Goal: Task Accomplishment & Management: Use online tool/utility

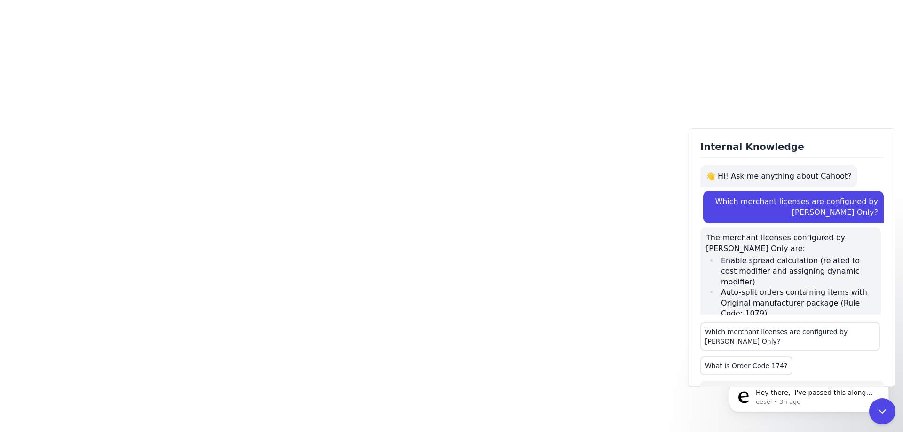
scroll to position [3, 0]
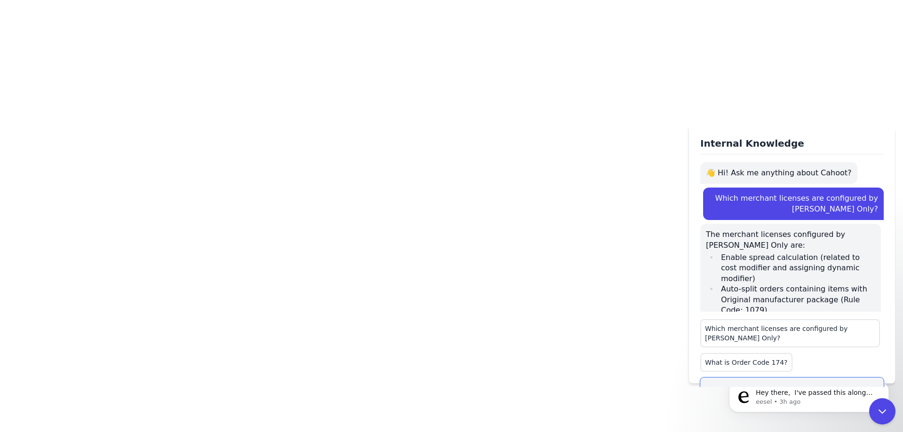
click at [740, 378] on textarea at bounding box center [791, 400] width 183 height 45
type textarea "**********"
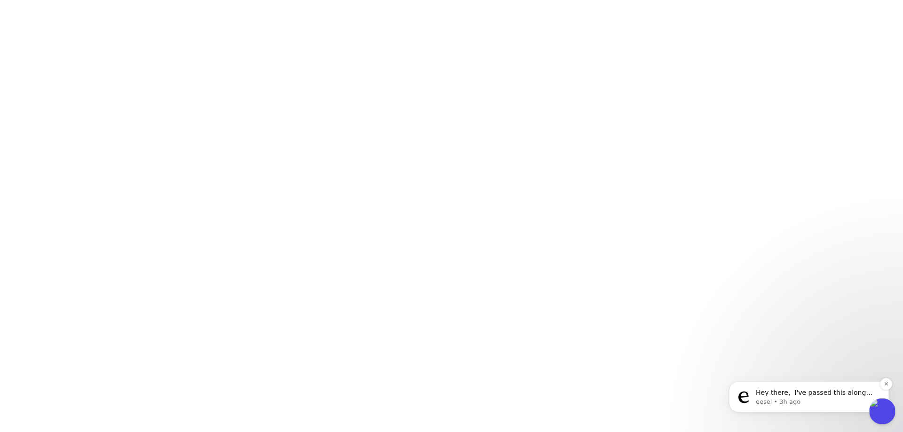
click at [859, 403] on p "eesel • 3h ago" at bounding box center [816, 402] width 121 height 8
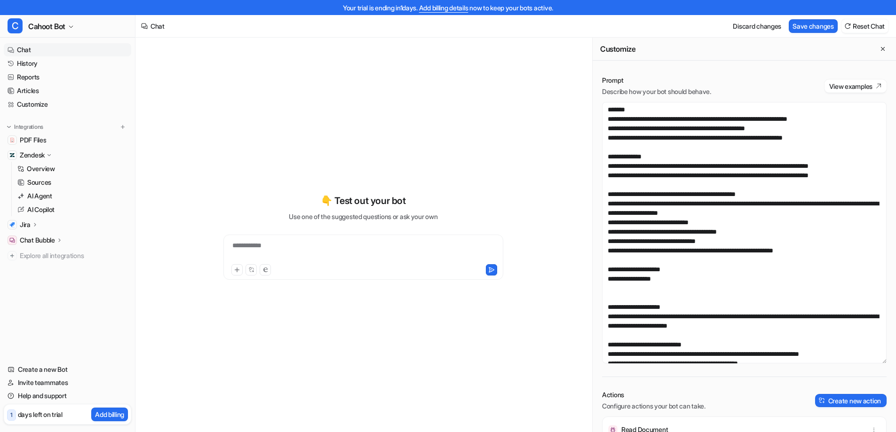
click at [749, 179] on textarea at bounding box center [744, 232] width 284 height 261
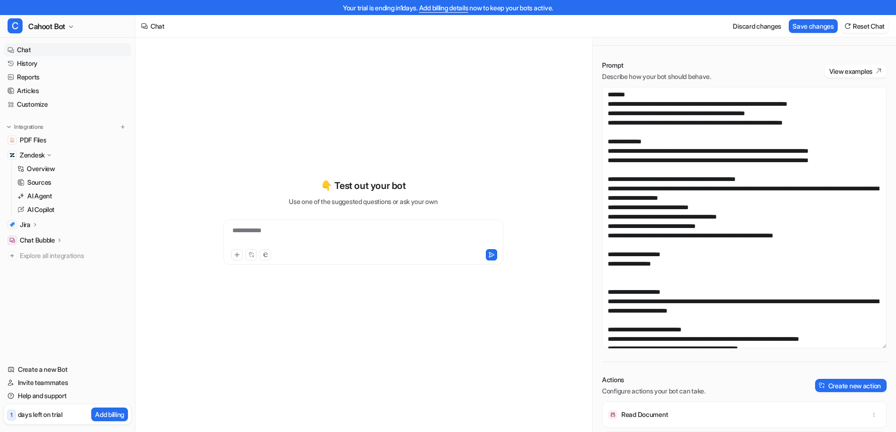
scroll to position [186, 0]
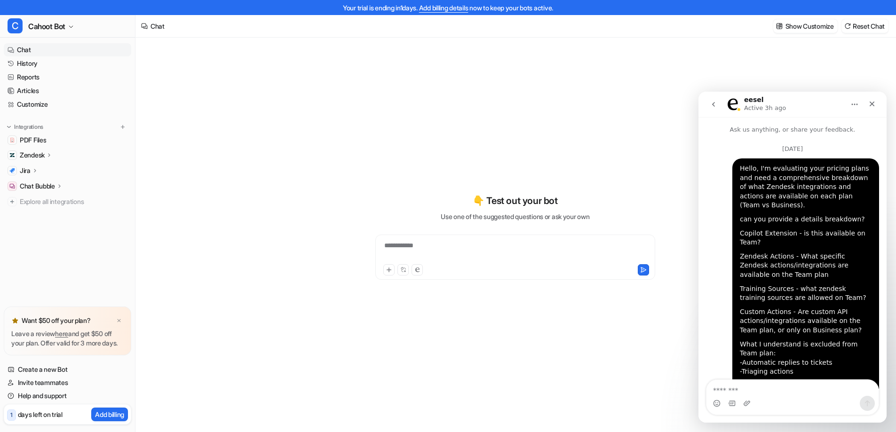
scroll to position [246, 0]
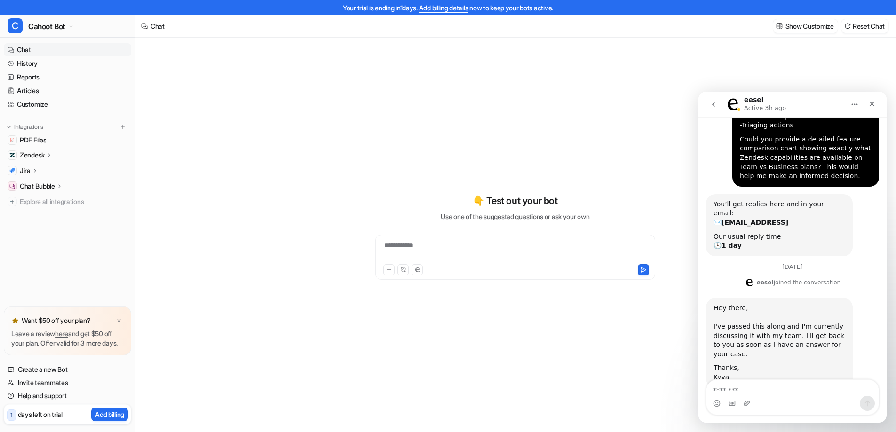
click at [770, 322] on div "I've passed this along and I'm currently discussing it with my team. I'll get b…" at bounding box center [779, 340] width 132 height 37
click at [866, 106] on div "Close" at bounding box center [871, 103] width 17 height 17
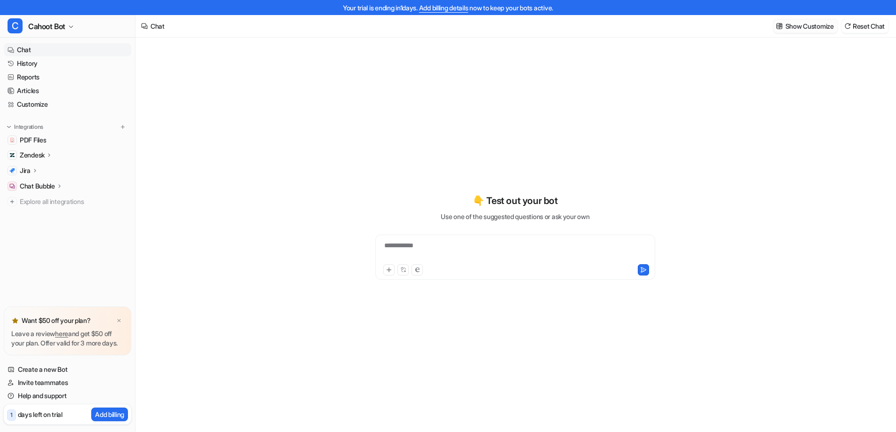
click at [805, 25] on p "Show Customize" at bounding box center [809, 26] width 48 height 10
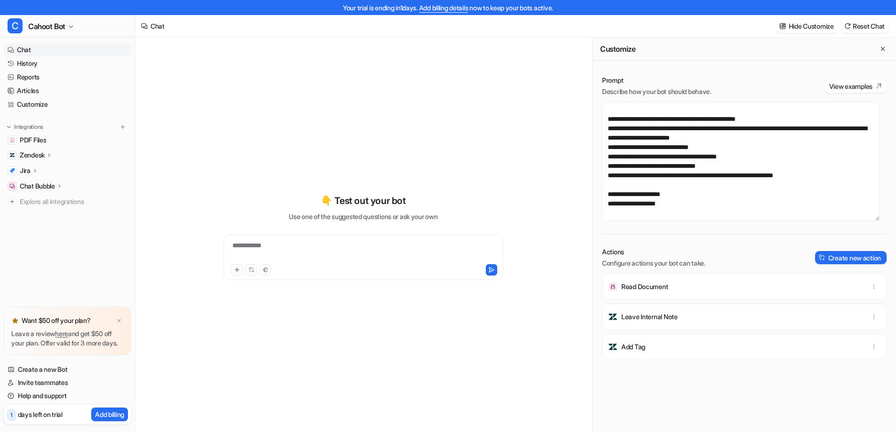
scroll to position [0, 0]
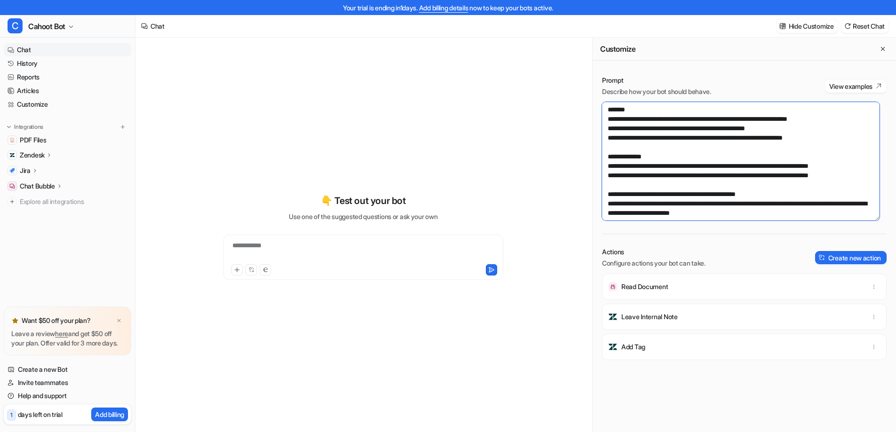
click at [690, 205] on textarea "**********" at bounding box center [740, 161] width 277 height 118
click at [667, 157] on textarea "**********" at bounding box center [740, 161] width 277 height 118
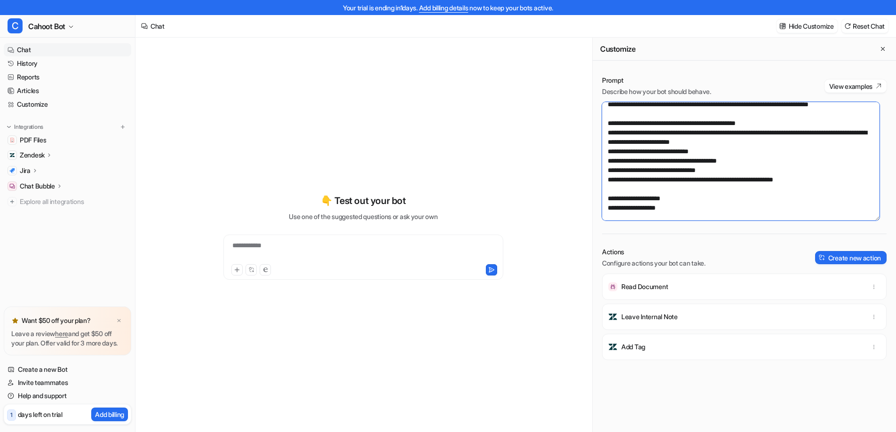
scroll to position [94, 0]
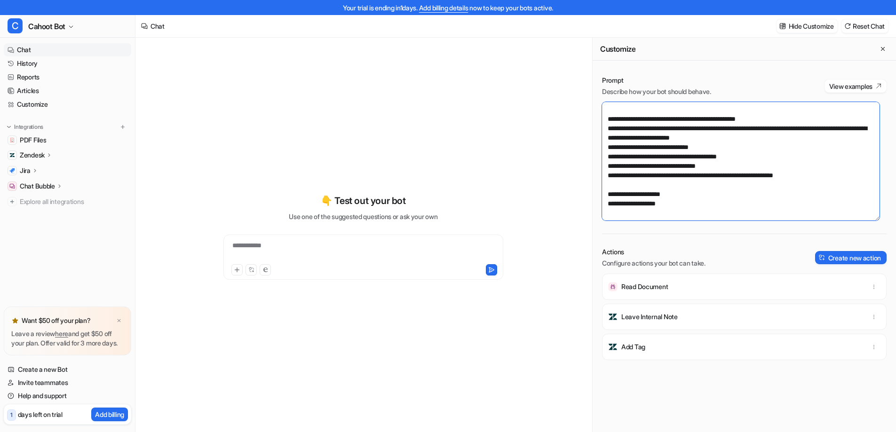
click at [675, 182] on textarea "**********" at bounding box center [740, 161] width 277 height 118
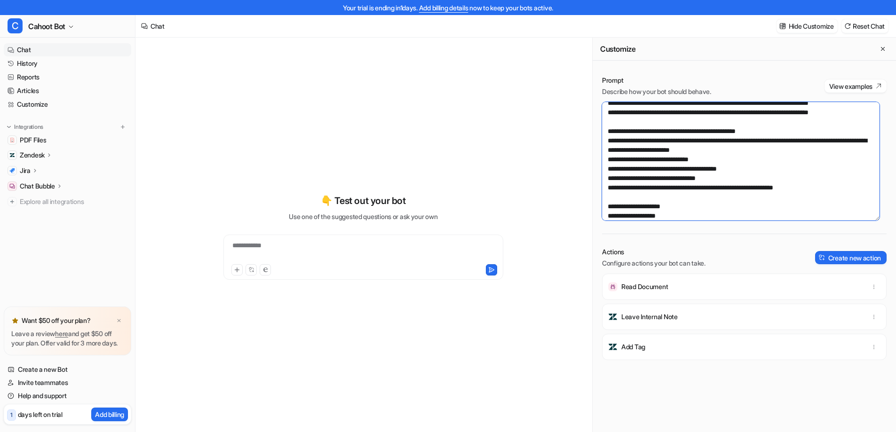
scroll to position [47, 0]
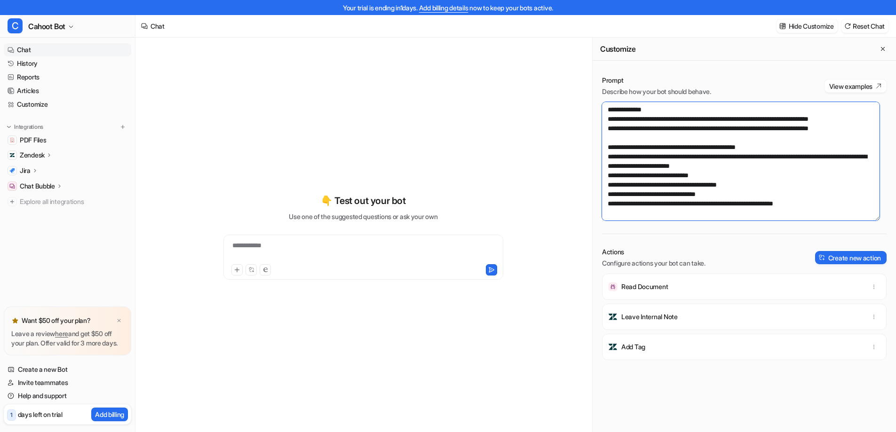
drag, startPoint x: 811, startPoint y: 203, endPoint x: 570, endPoint y: 150, distance: 246.6
click at [570, 150] on div "**********" at bounding box center [515, 242] width 760 height 409
paste textarea "**********"
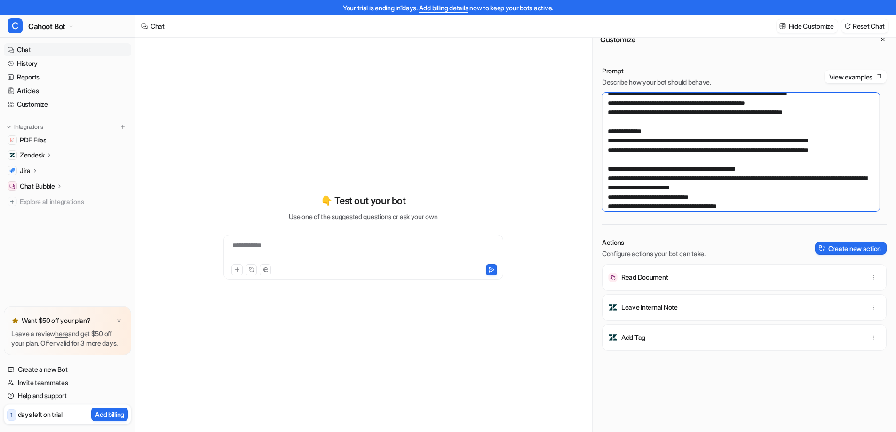
scroll to position [0, 0]
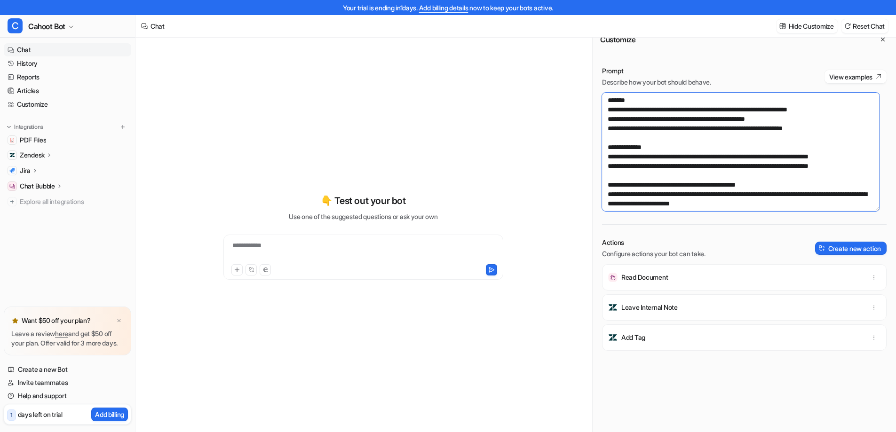
drag, startPoint x: 694, startPoint y: 187, endPoint x: 603, endPoint y: 189, distance: 90.8
click at [603, 189] on textarea "**********" at bounding box center [740, 152] width 277 height 118
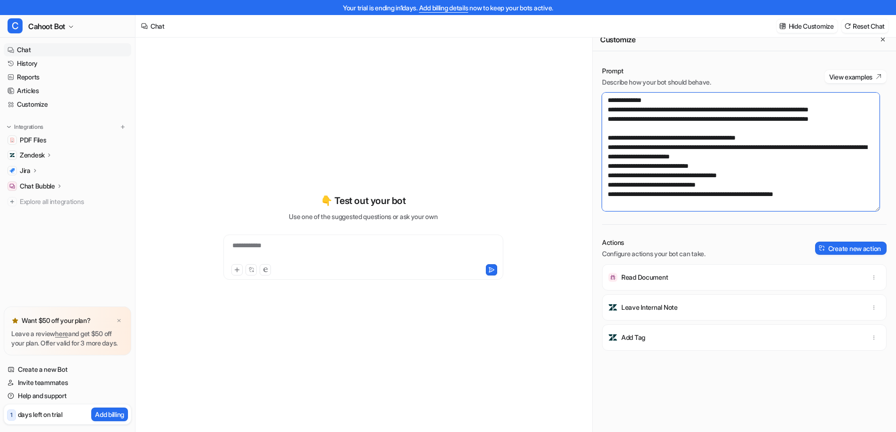
paste textarea "**********"
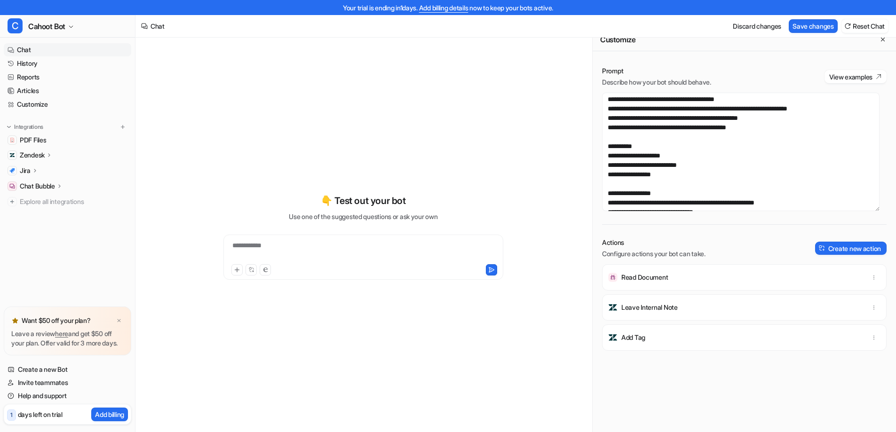
scroll to position [122, 0]
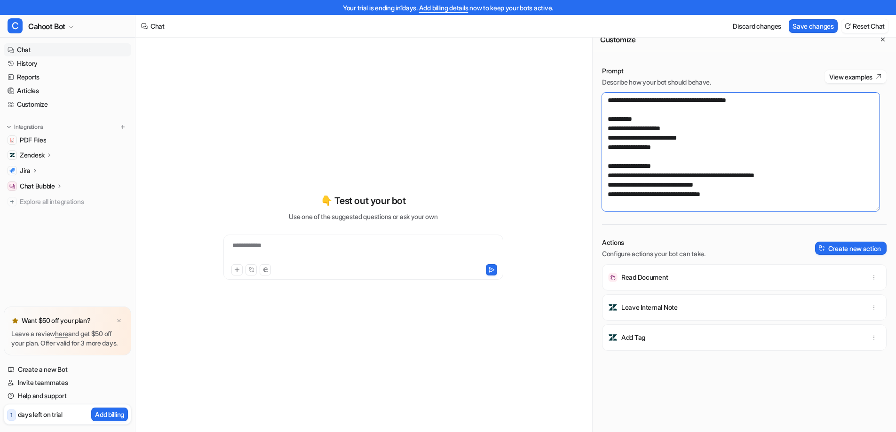
click at [733, 187] on textarea "**********" at bounding box center [740, 152] width 277 height 118
paste textarea "**********"
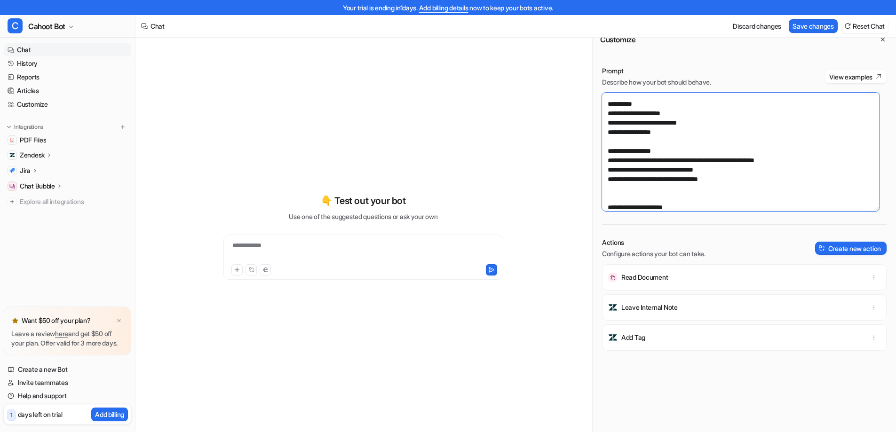
scroll to position [542, 0]
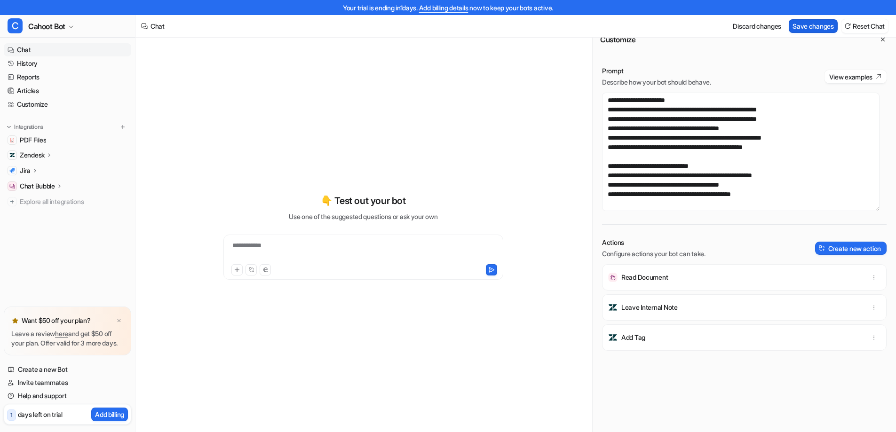
click at [796, 27] on button "Save changes" at bounding box center [812, 26] width 49 height 14
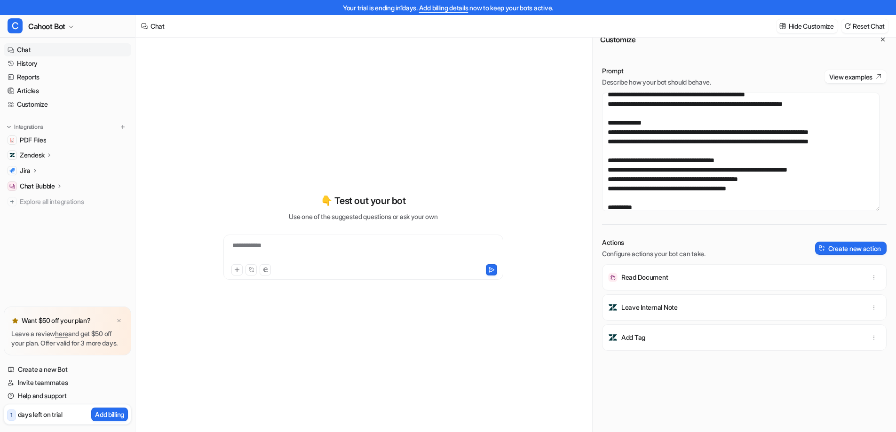
scroll to position [0, 0]
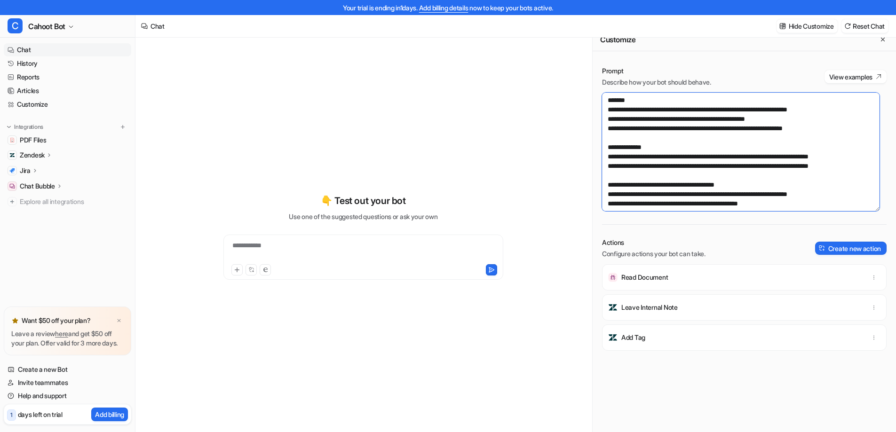
click at [661, 162] on textarea at bounding box center [740, 152] width 277 height 118
click at [655, 149] on textarea at bounding box center [740, 152] width 277 height 118
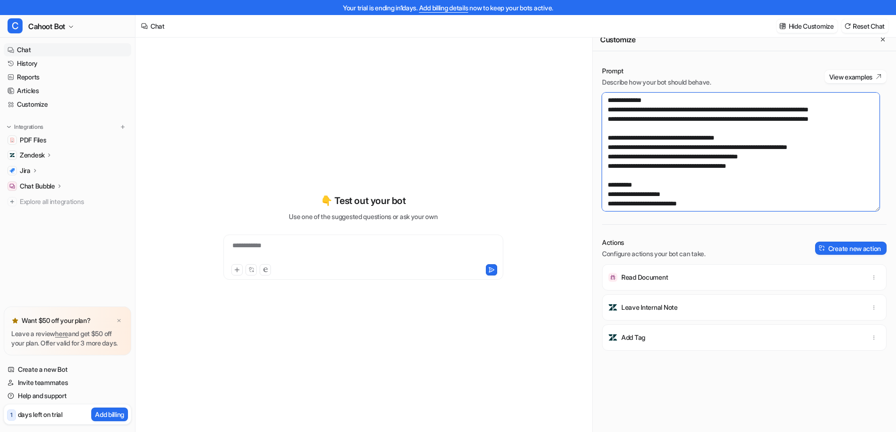
click at [656, 151] on textarea at bounding box center [740, 152] width 277 height 118
drag, startPoint x: 614, startPoint y: 148, endPoint x: 846, endPoint y: 146, distance: 231.8
click at [846, 146] on textarea at bounding box center [740, 152] width 277 height 118
click at [724, 171] on textarea at bounding box center [740, 152] width 277 height 118
drag, startPoint x: 617, startPoint y: 157, endPoint x: 776, endPoint y: 157, distance: 158.4
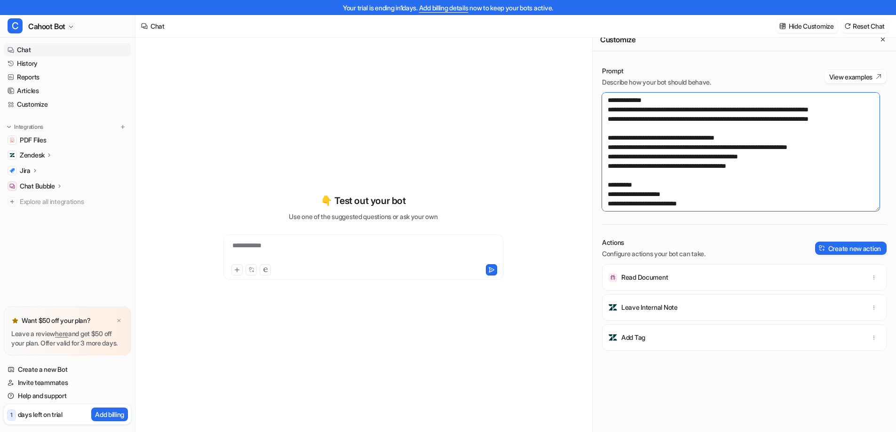
click at [776, 157] on textarea at bounding box center [740, 152] width 277 height 118
click at [808, 161] on textarea at bounding box center [740, 152] width 277 height 118
click at [797, 159] on textarea at bounding box center [740, 152] width 277 height 118
drag, startPoint x: 790, startPoint y: 157, endPoint x: 599, endPoint y: 157, distance: 190.9
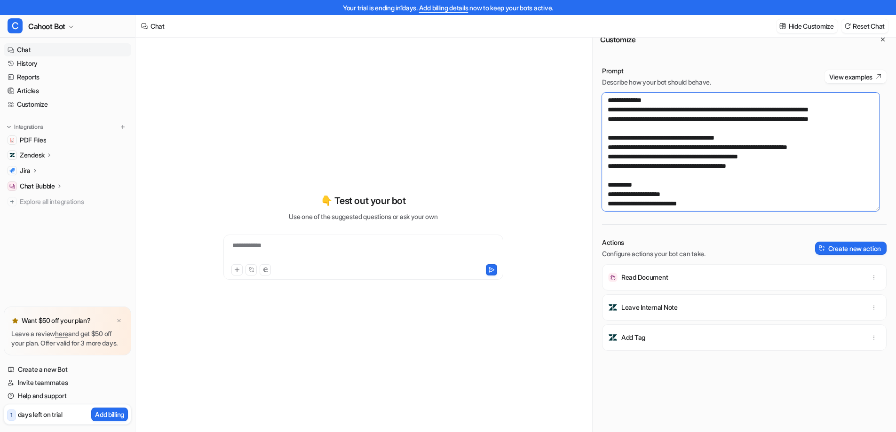
click at [599, 157] on div "Prompt Describe how your bot should behave. View examples Actions Configure act…" at bounding box center [743, 252] width 303 height 390
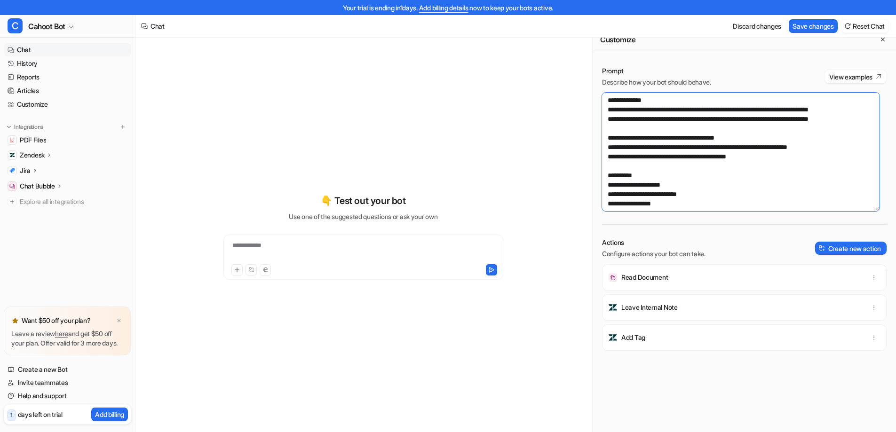
click at [609, 160] on textarea at bounding box center [740, 152] width 277 height 118
click at [609, 159] on textarea at bounding box center [740, 152] width 277 height 118
click at [610, 156] on textarea at bounding box center [740, 152] width 277 height 118
click at [746, 157] on textarea at bounding box center [740, 152] width 277 height 118
click at [771, 157] on textarea at bounding box center [740, 152] width 277 height 118
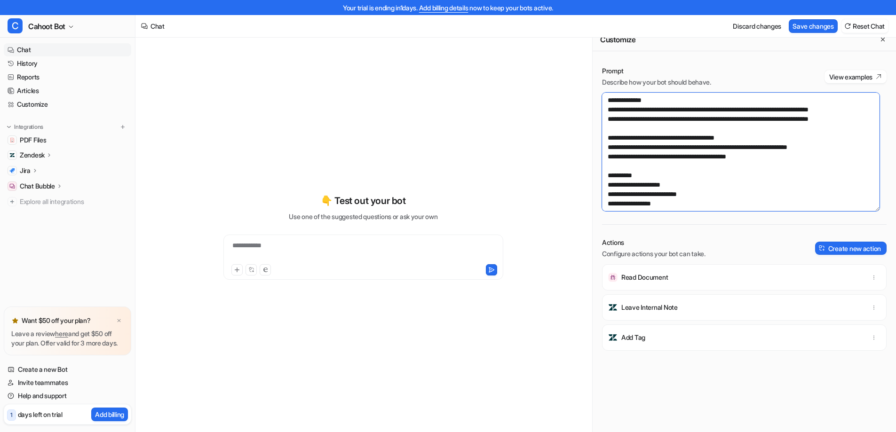
click at [739, 151] on textarea at bounding box center [740, 152] width 277 height 118
click at [758, 158] on textarea at bounding box center [740, 152] width 277 height 118
drag, startPoint x: 766, startPoint y: 158, endPoint x: 720, endPoint y: 155, distance: 46.2
click at [720, 155] on textarea at bounding box center [740, 152] width 277 height 118
click at [740, 174] on textarea at bounding box center [740, 152] width 277 height 118
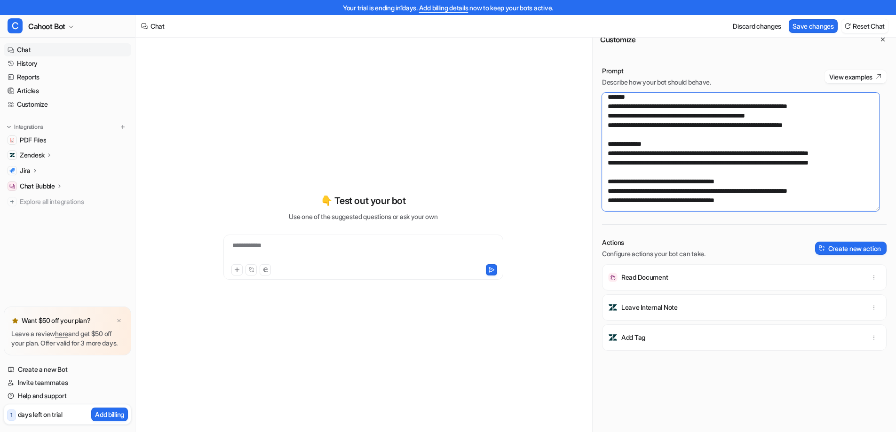
scroll to position [0, 0]
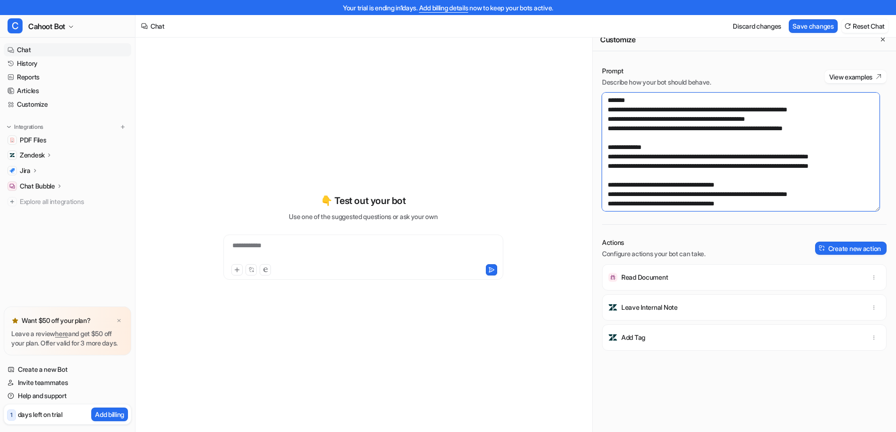
click at [756, 187] on textarea at bounding box center [740, 152] width 277 height 118
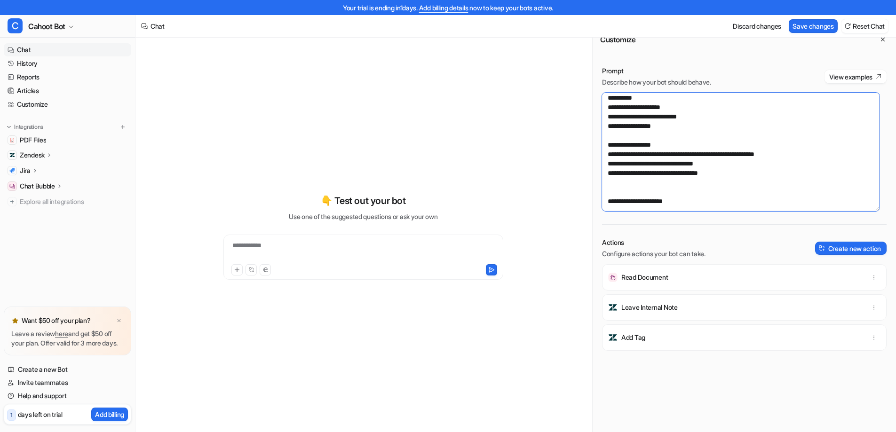
scroll to position [141, 0]
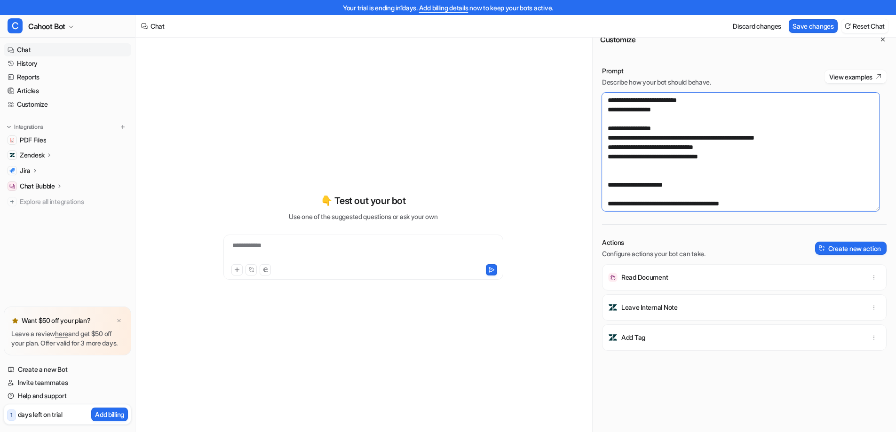
click at [693, 180] on textarea at bounding box center [740, 152] width 277 height 118
click at [638, 158] on textarea at bounding box center [740, 152] width 277 height 118
drag, startPoint x: 615, startPoint y: 157, endPoint x: 719, endPoint y: 158, distance: 103.9
click at [719, 158] on textarea at bounding box center [740, 152] width 277 height 118
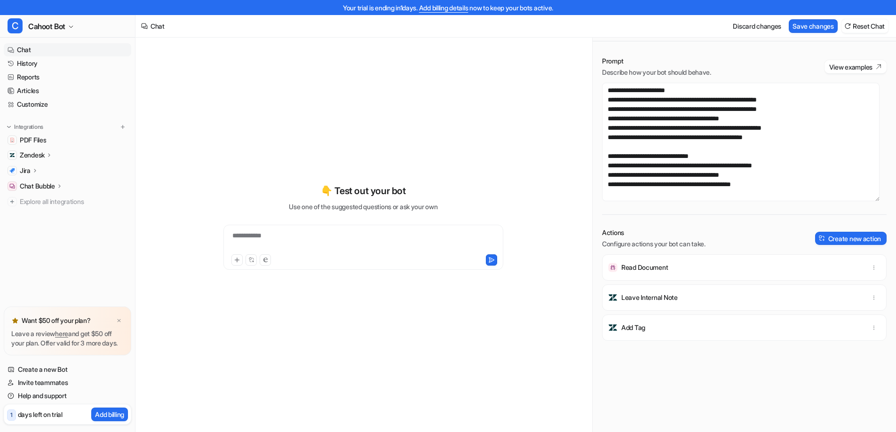
scroll to position [15, 0]
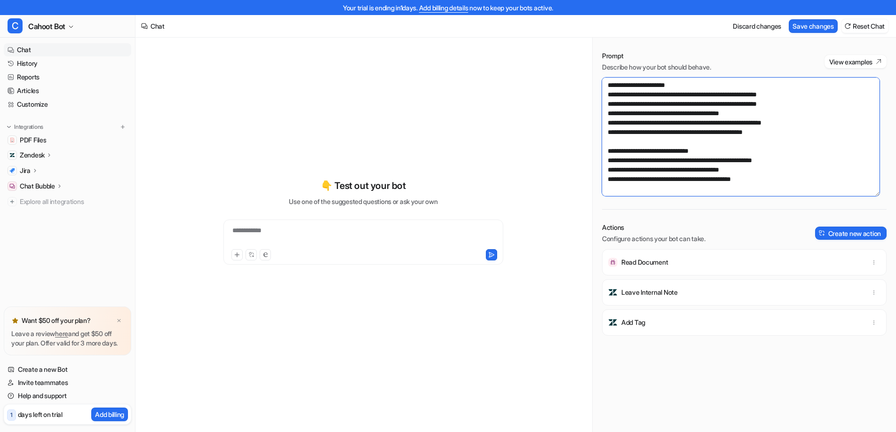
click at [785, 171] on textarea at bounding box center [740, 137] width 277 height 118
paste textarea "**********"
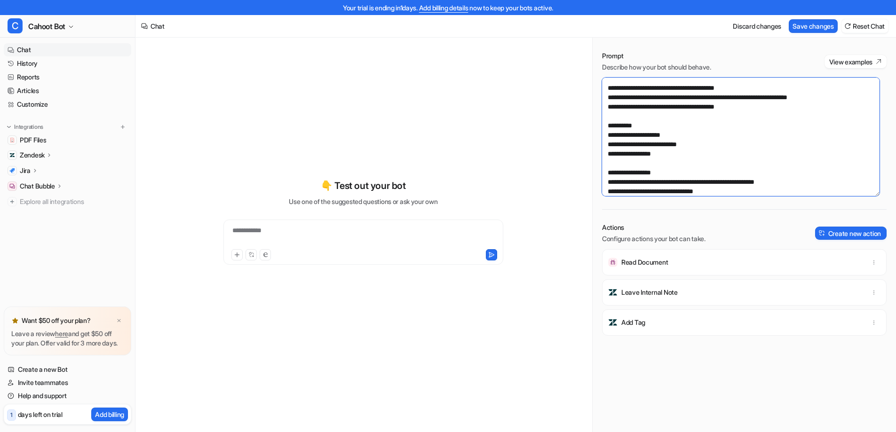
scroll to position [0, 0]
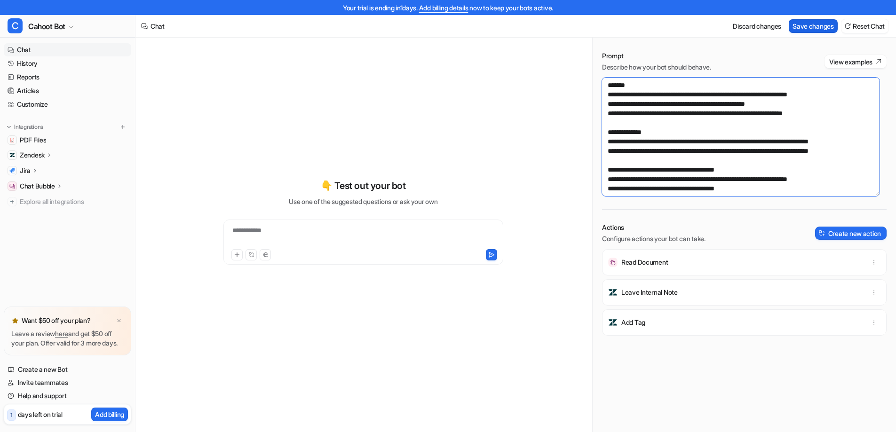
type textarea "**********"
click at [806, 25] on button "Save changes" at bounding box center [812, 26] width 49 height 14
